Goal: Task Accomplishment & Management: Manage account settings

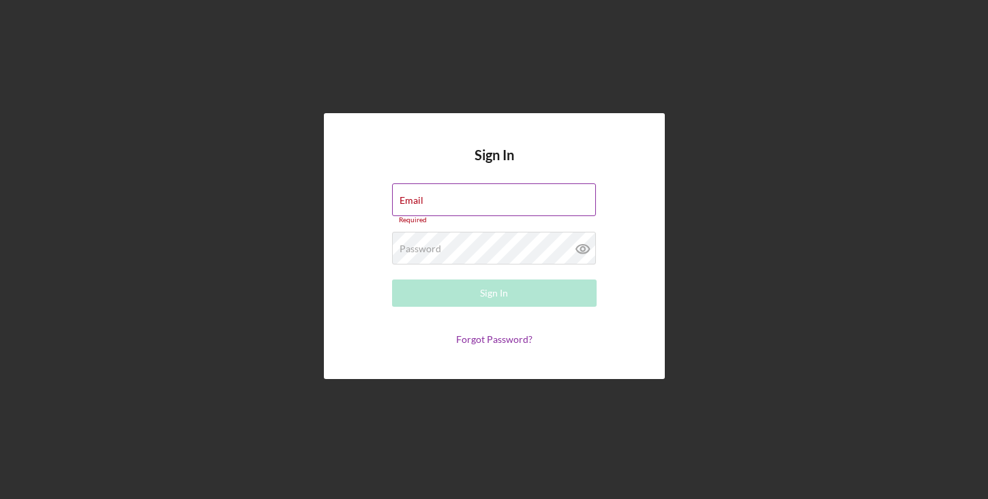
type input "[PERSON_NAME][EMAIL_ADDRESS][DOMAIN_NAME]"
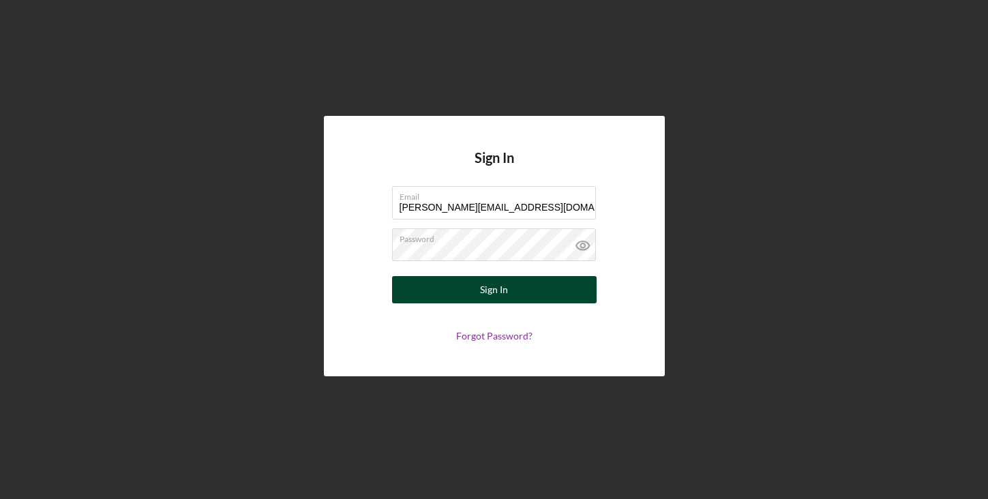
click at [499, 293] on div "Sign In" at bounding box center [494, 289] width 28 height 27
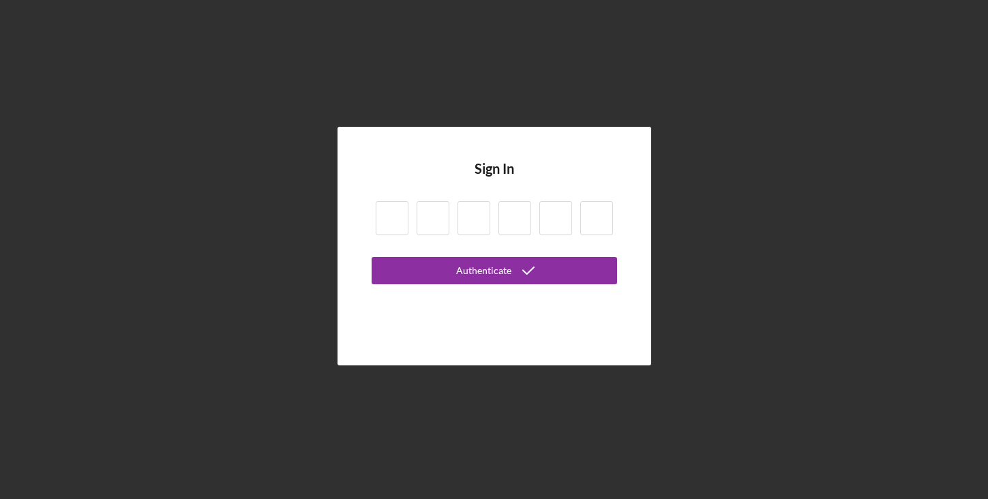
click at [398, 222] on input at bounding box center [392, 218] width 33 height 34
type input "8"
type input "6"
type input "8"
type input "1"
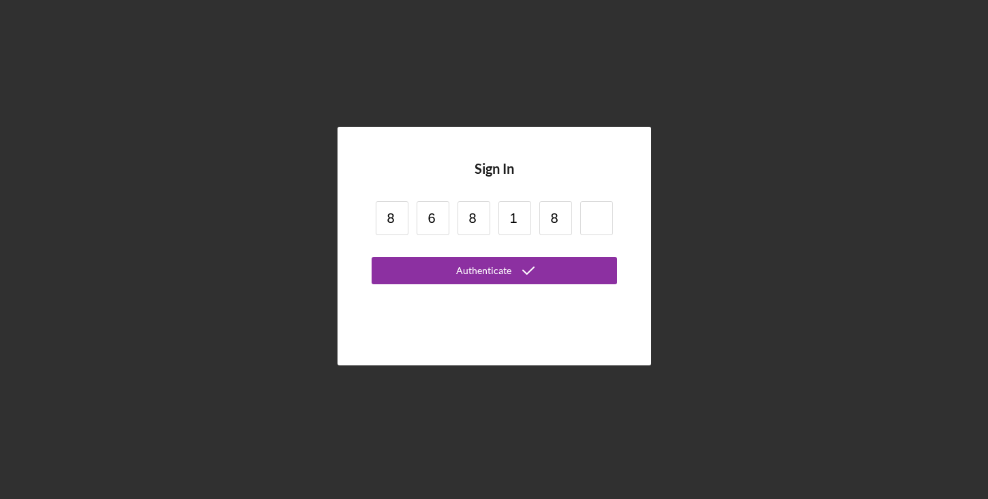
type input "8"
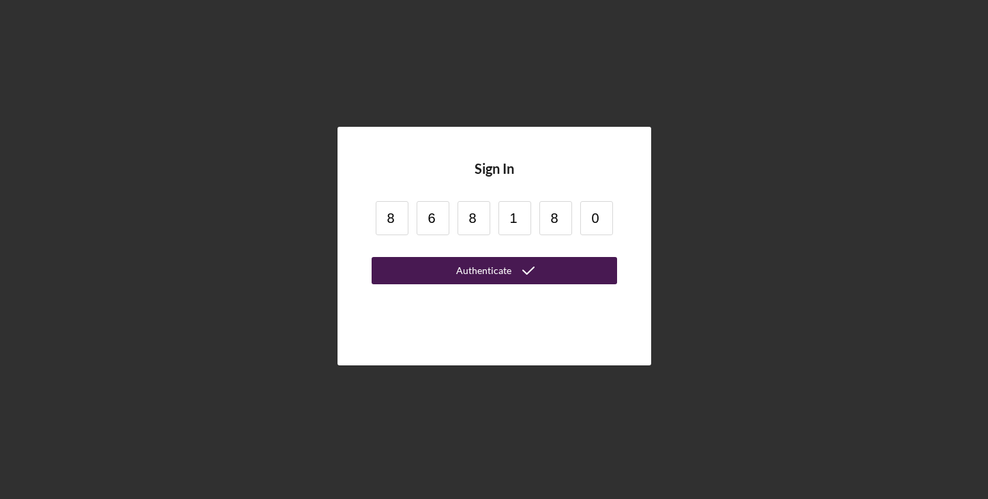
type input "0"
click at [432, 278] on button "Authenticate" at bounding box center [494, 270] width 245 height 27
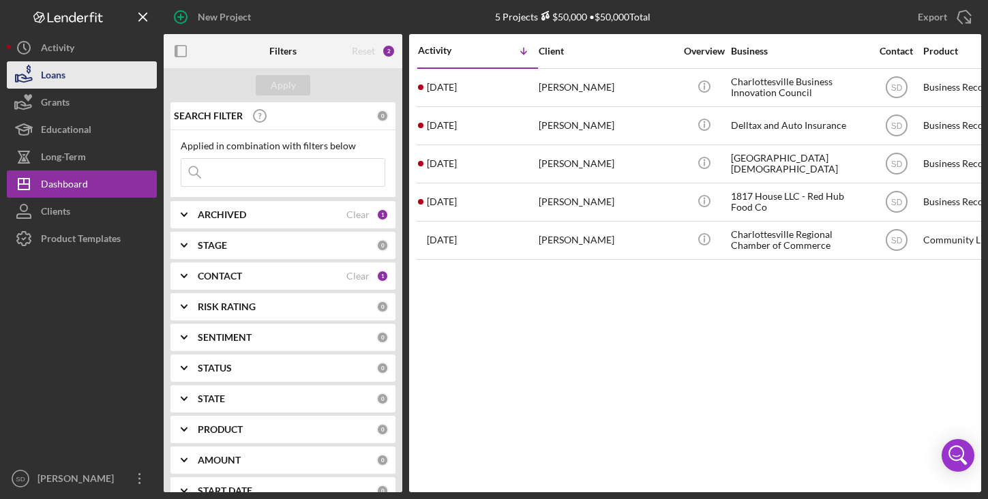
click at [65, 78] on div "Loans" at bounding box center [53, 76] width 25 height 31
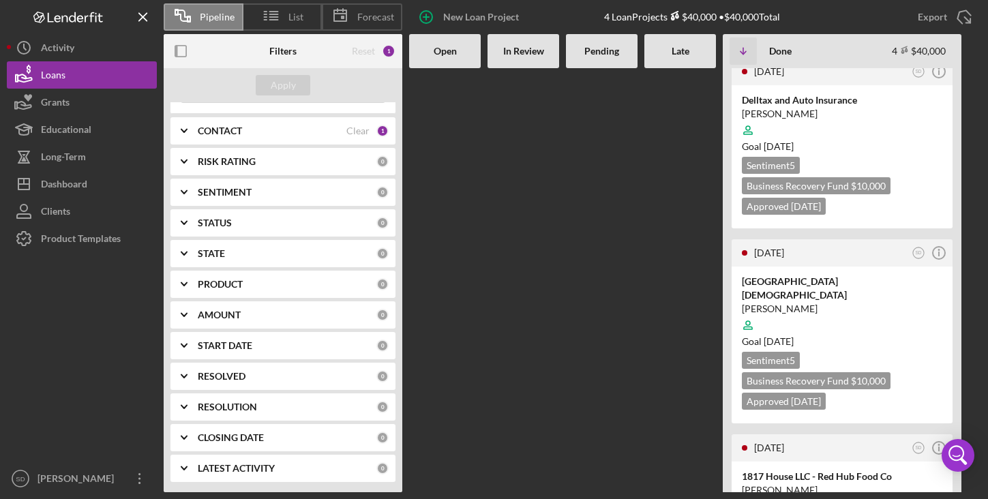
scroll to position [301, 0]
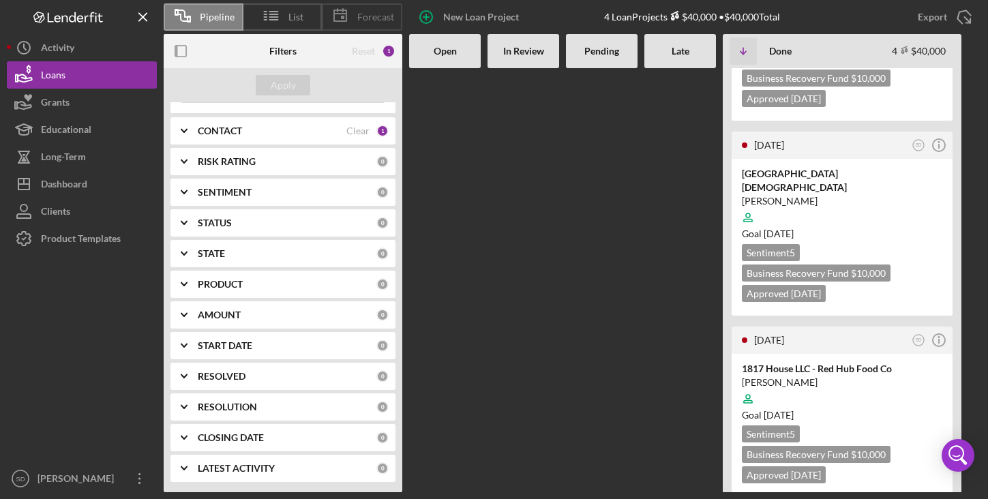
click at [372, 19] on span "Forecast" at bounding box center [375, 17] width 37 height 11
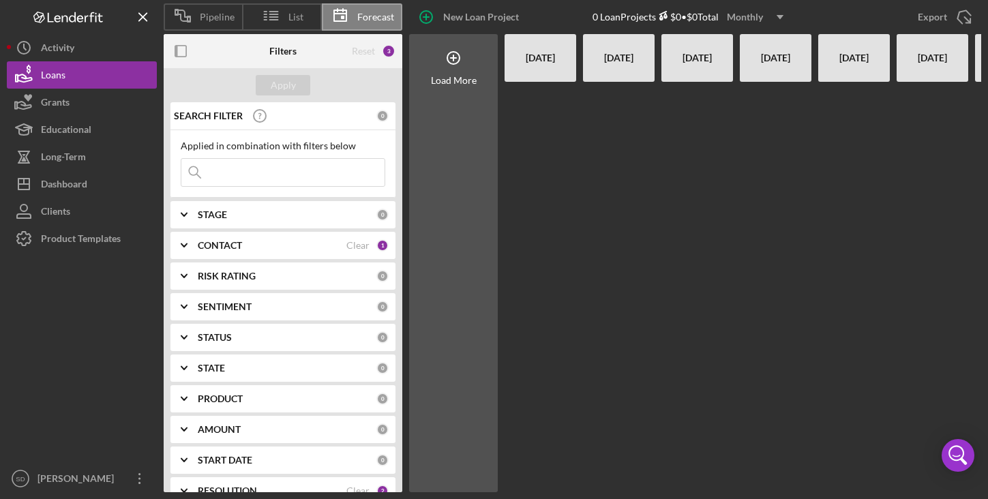
click at [535, 64] on div "[DATE]" at bounding box center [540, 58] width 58 height 48
click at [226, 247] on b "CONTACT" at bounding box center [220, 245] width 44 height 11
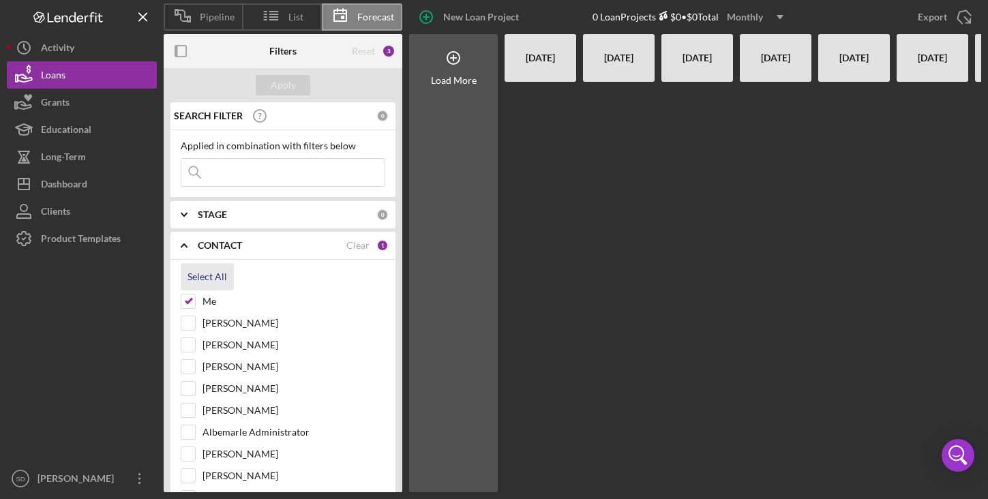
click at [197, 278] on div "Select All" at bounding box center [208, 276] width 40 height 27
checkbox input "true"
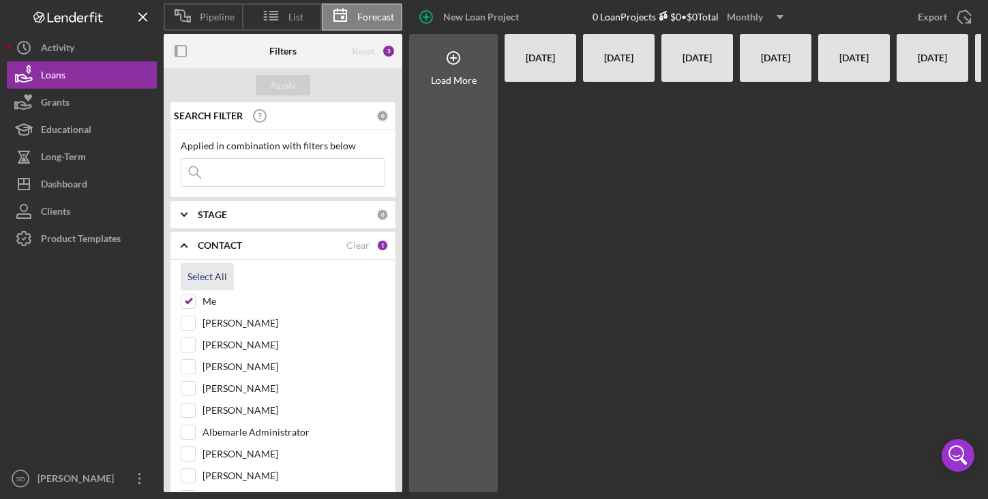
checkbox input "true"
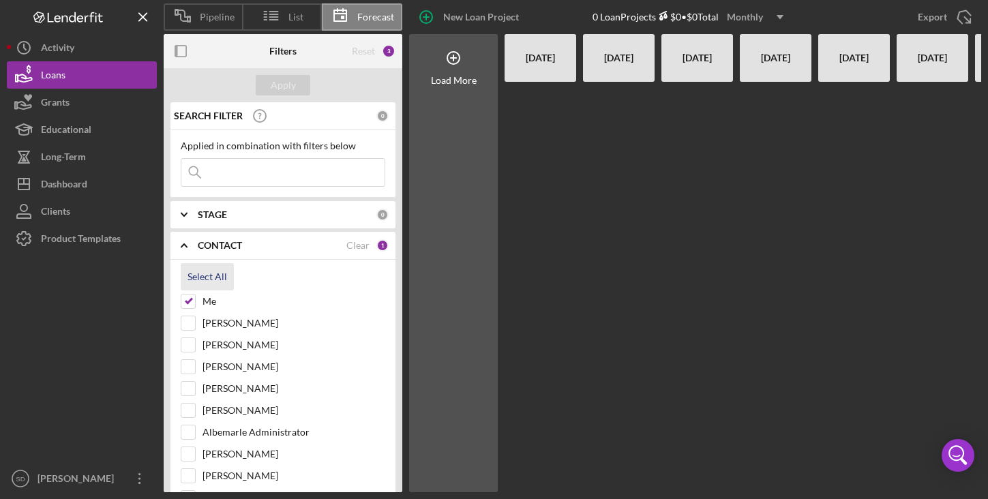
checkbox input "true"
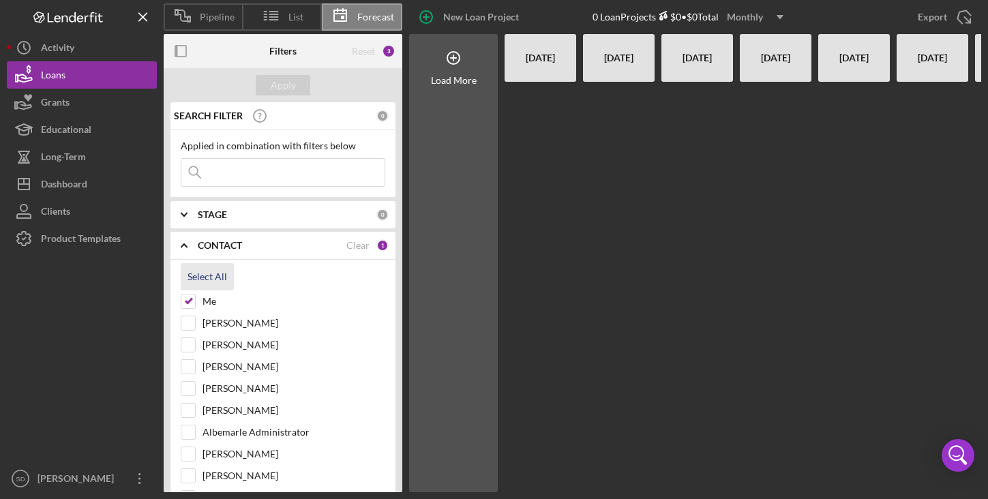
checkbox input "true"
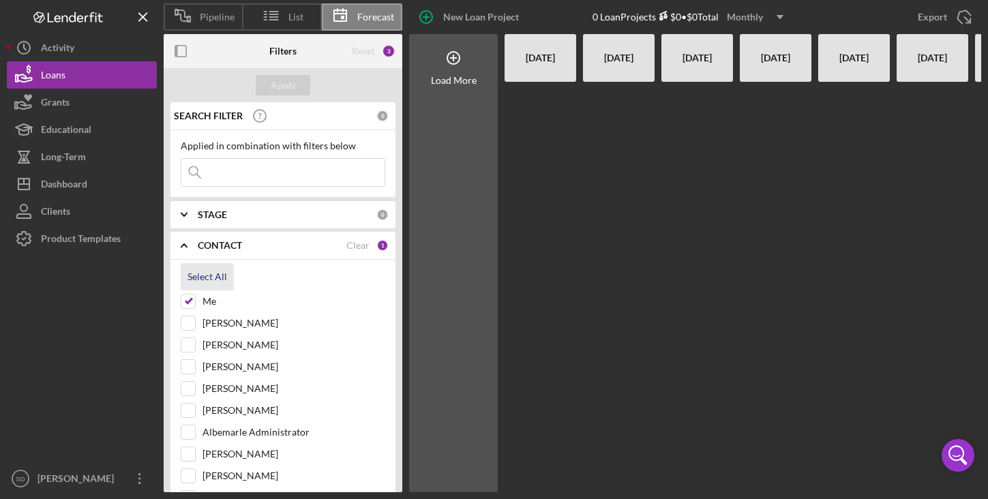
checkbox input "true"
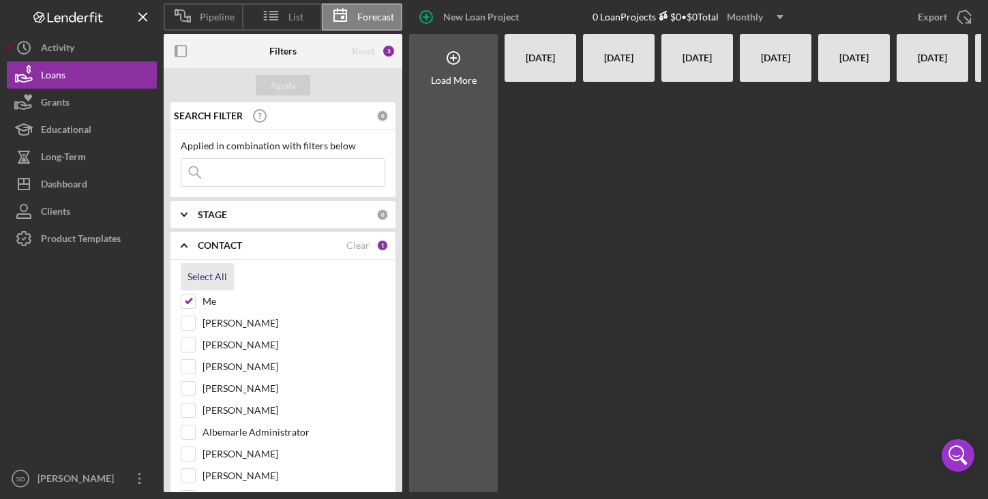
checkbox input "true"
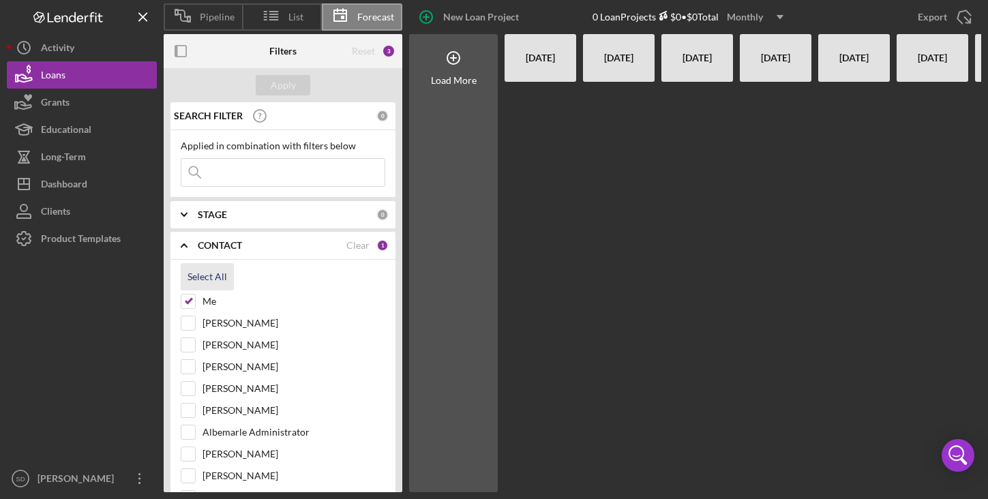
checkbox input "true"
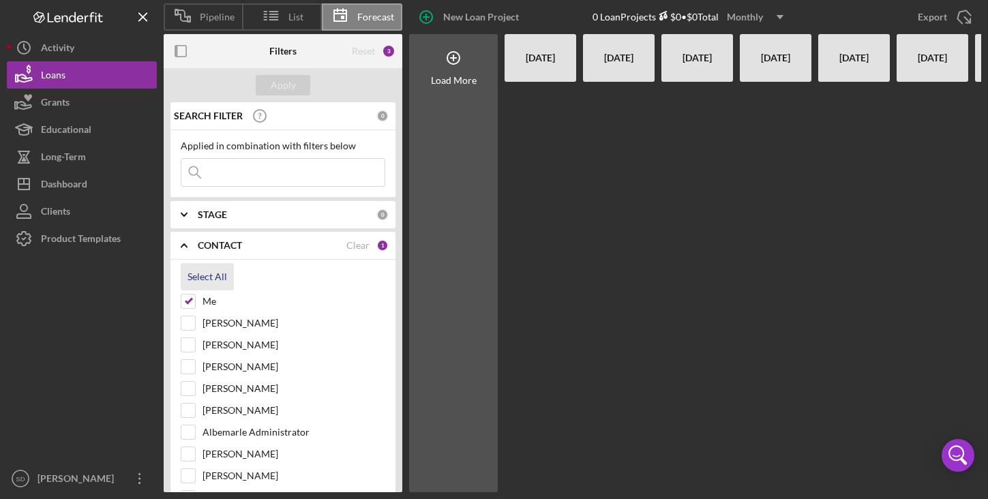
checkbox input "true"
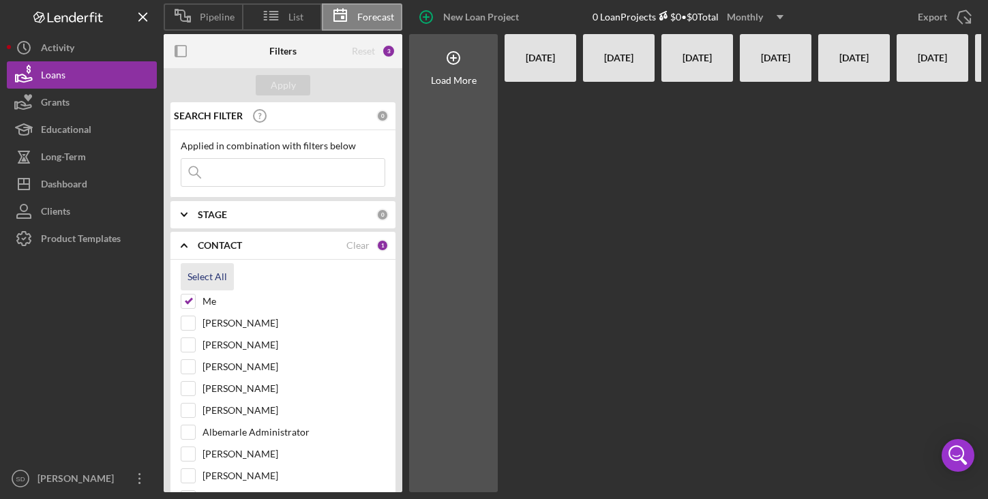
checkbox input "true"
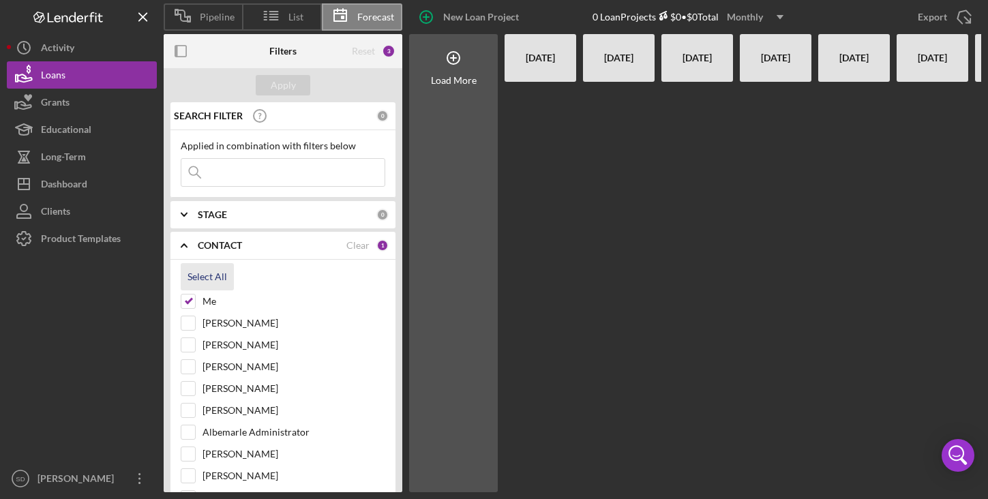
checkbox input "true"
click at [282, 85] on div "Apply" at bounding box center [283, 85] width 25 height 20
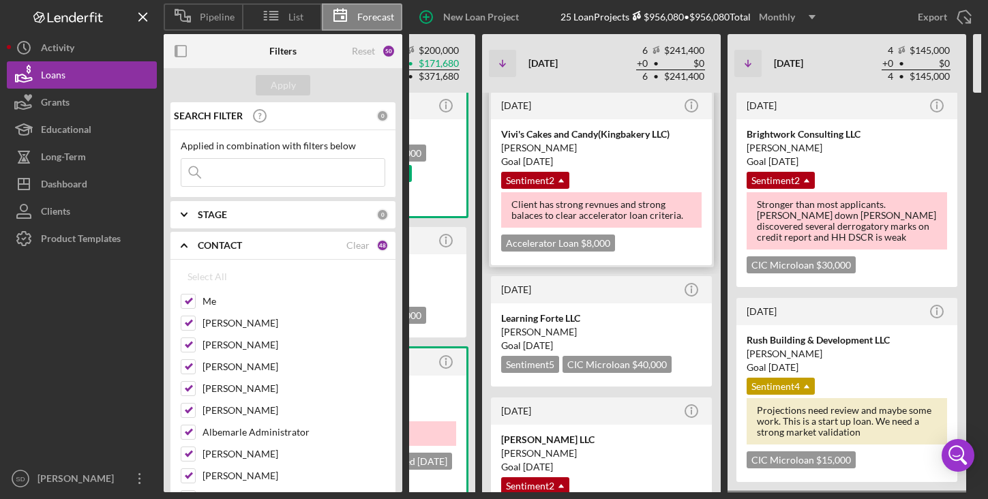
scroll to position [0, 0]
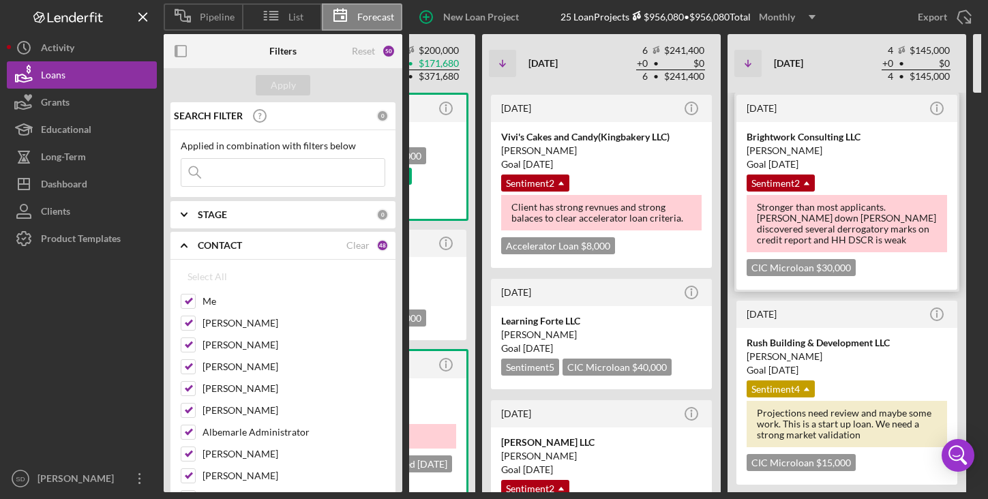
click at [779, 151] on div "[PERSON_NAME]" at bounding box center [847, 151] width 200 height 14
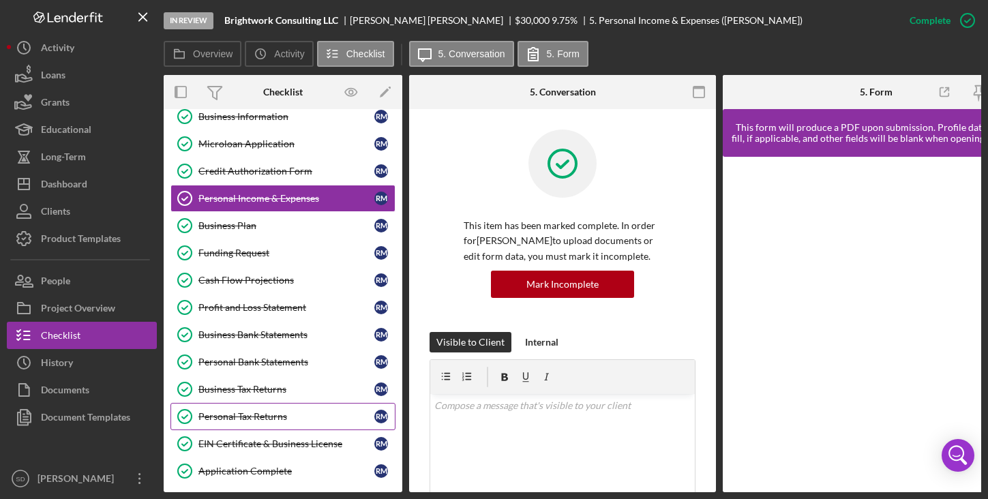
scroll to position [69, 0]
click at [250, 414] on div "Personal Tax Returns" at bounding box center [286, 415] width 176 height 11
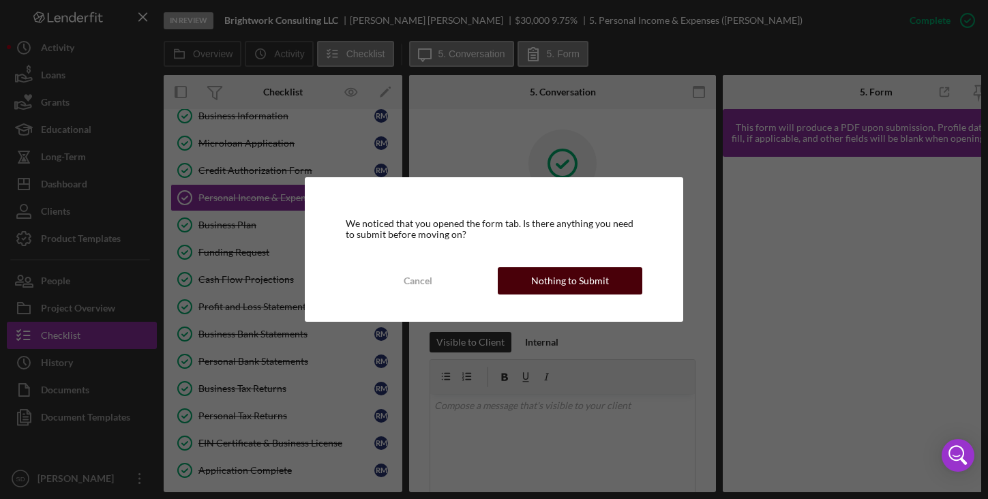
click at [533, 280] on div "Nothing to Submit" at bounding box center [570, 280] width 78 height 27
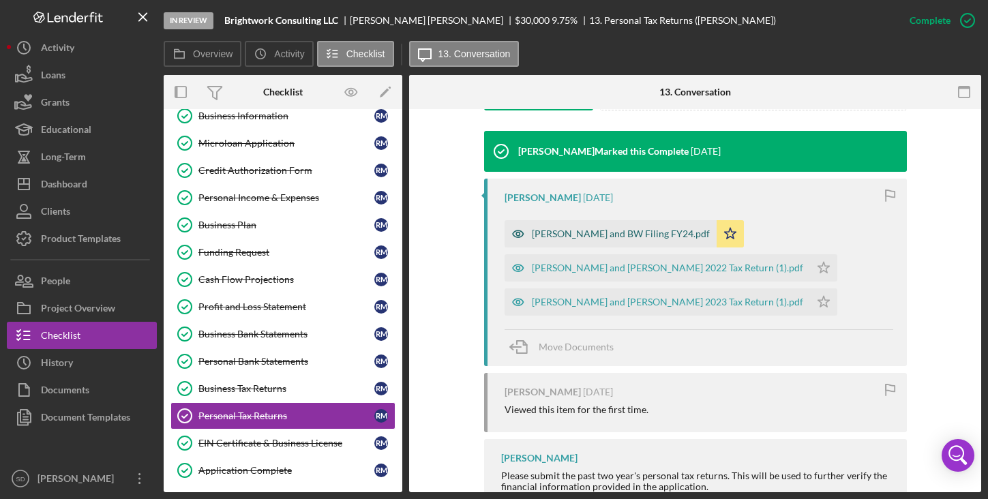
click at [570, 235] on div "[PERSON_NAME] and BW Filing FY24.pdf" at bounding box center [621, 233] width 178 height 11
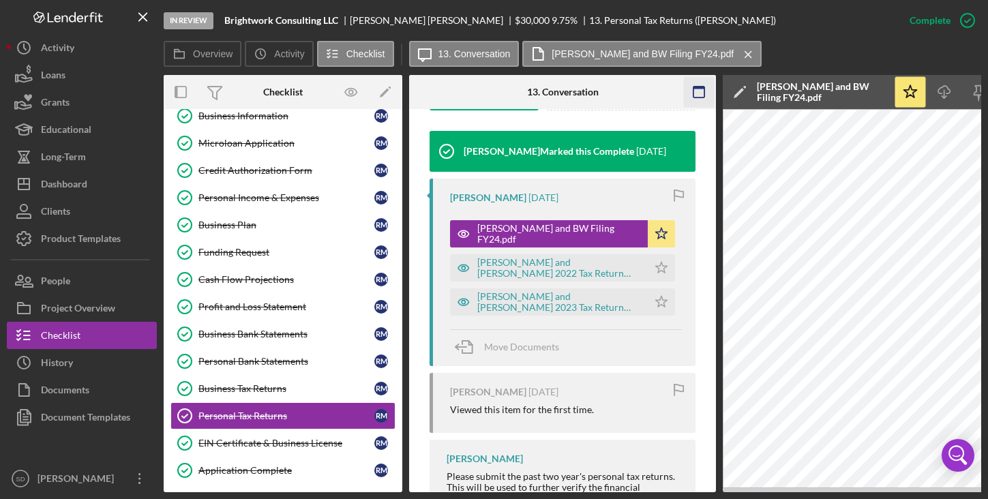
click at [702, 94] on icon "button" at bounding box center [699, 92] width 31 height 31
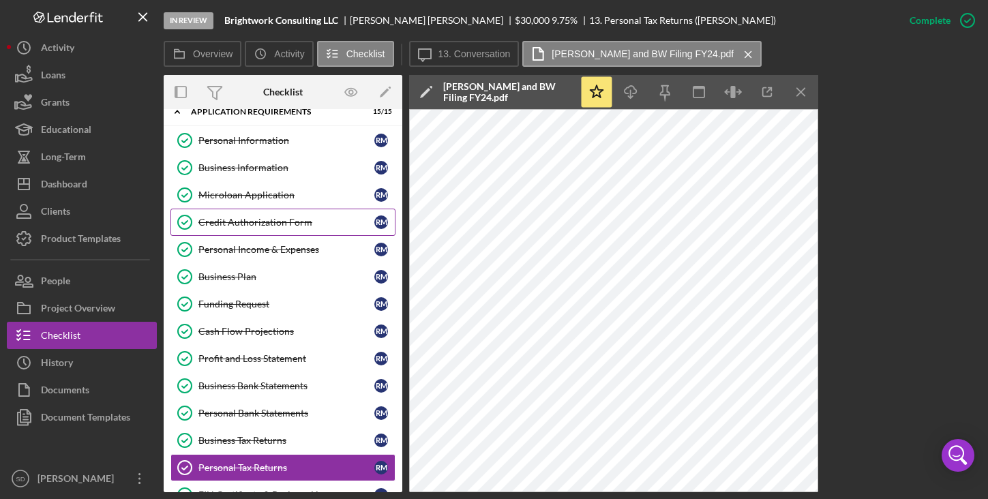
scroll to position [0, 0]
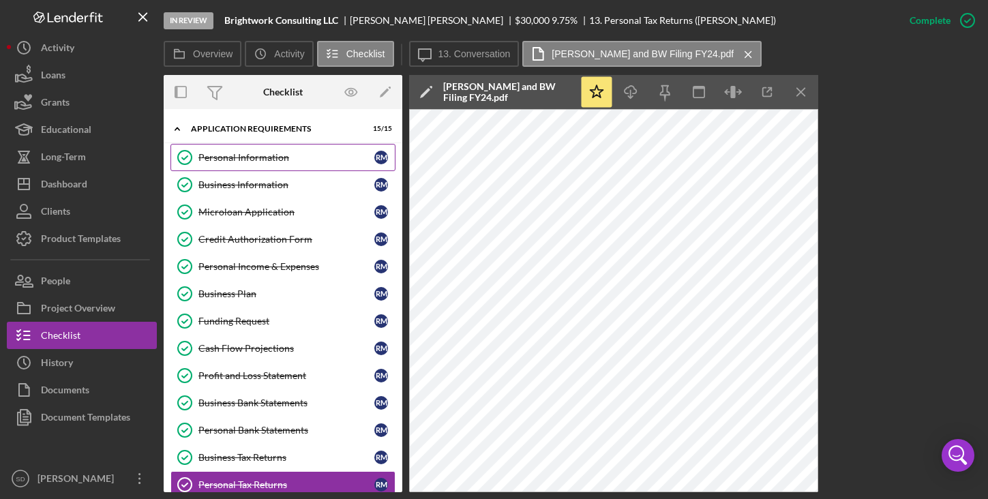
click at [248, 156] on div "Personal Information" at bounding box center [286, 157] width 176 height 11
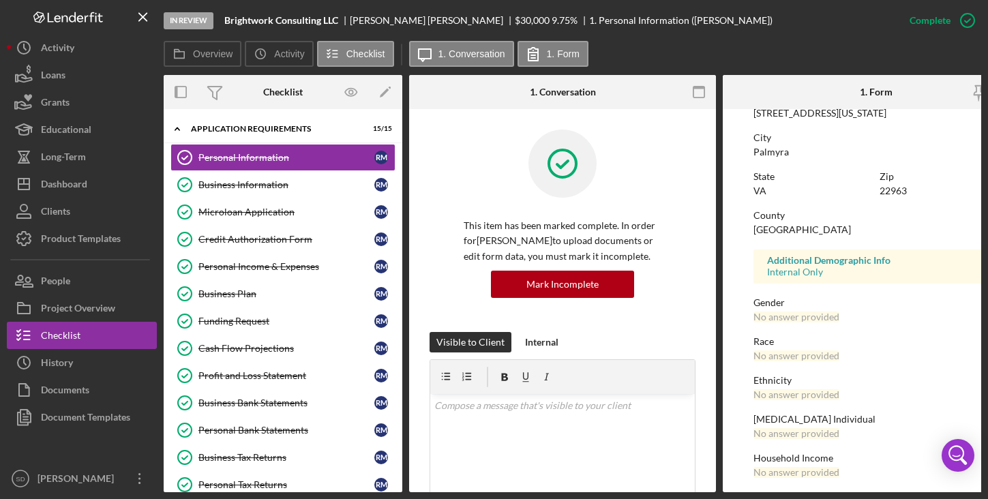
scroll to position [251, 0]
